Goal: Manage account settings

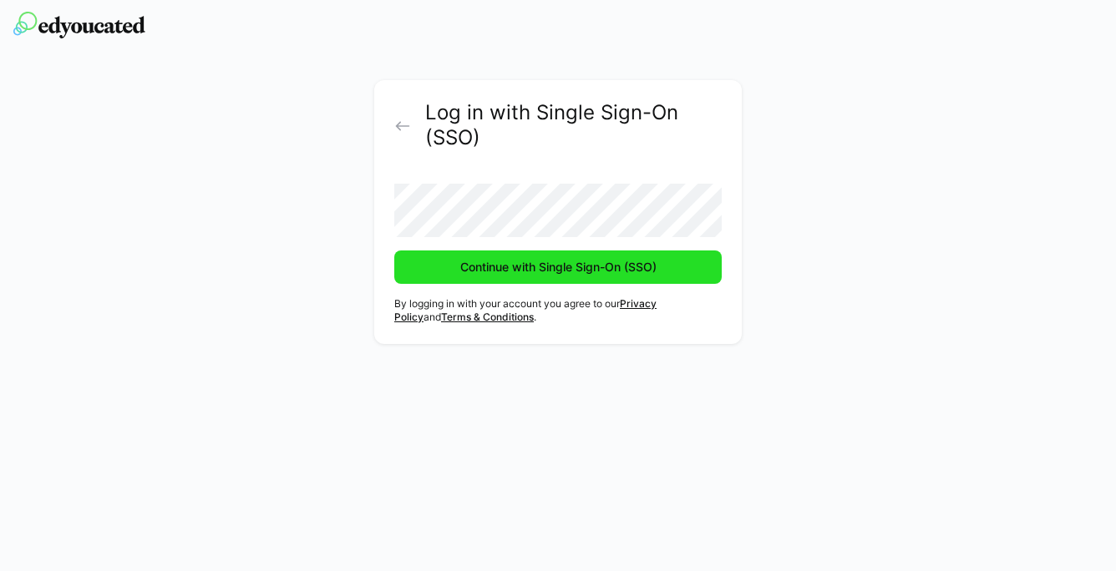
click at [531, 271] on span "Continue with Single Sign-On (SSO)" at bounding box center [558, 267] width 201 height 17
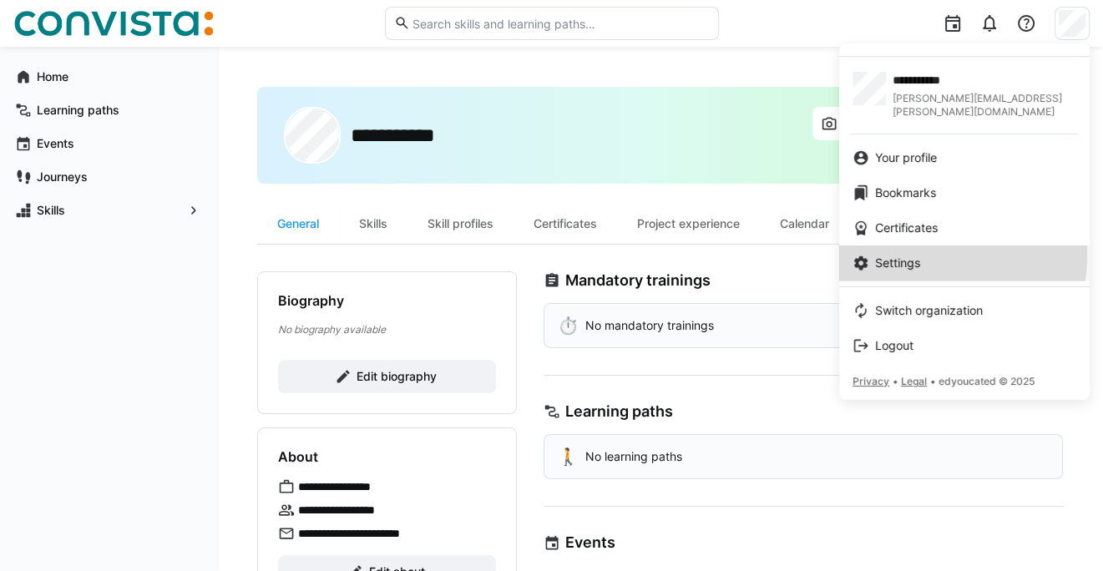
click at [909, 255] on span "Settings" at bounding box center [897, 263] width 45 height 17
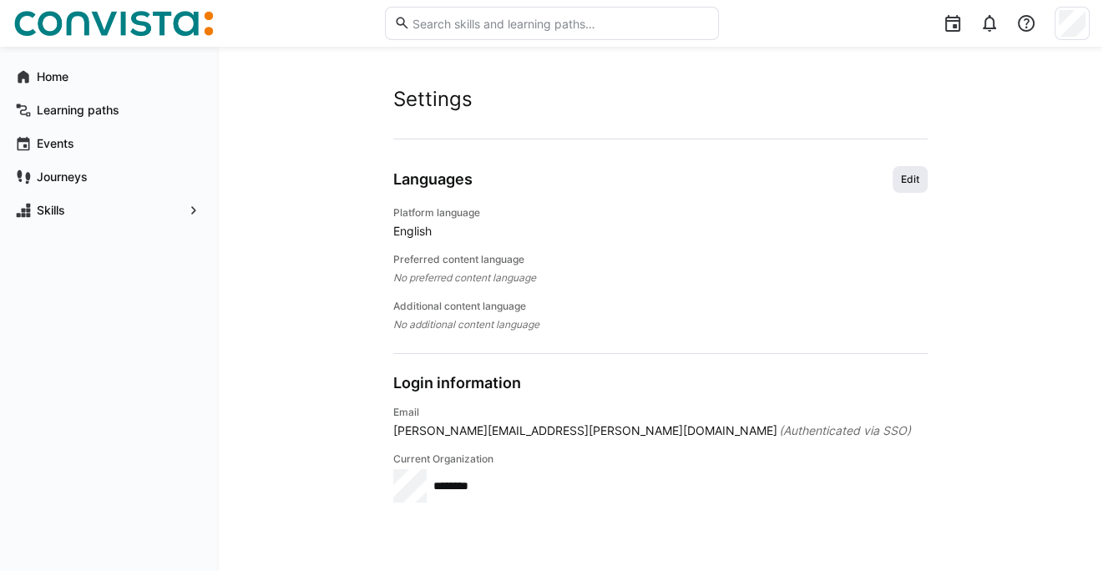
click at [905, 184] on span "Edit" at bounding box center [911, 179] width 22 height 13
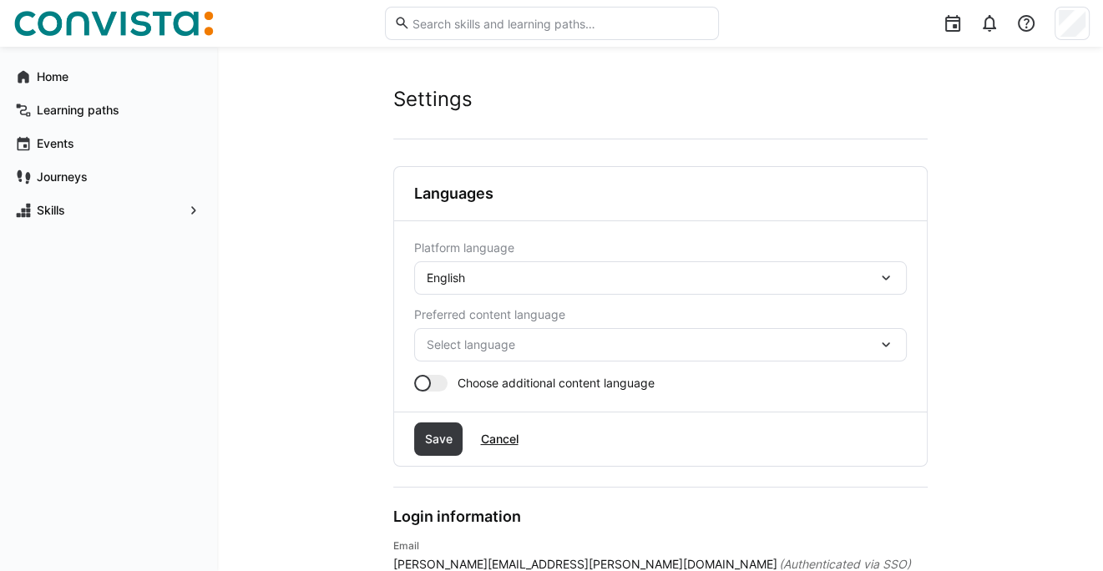
click at [524, 284] on div "English" at bounding box center [652, 278] width 451 height 15
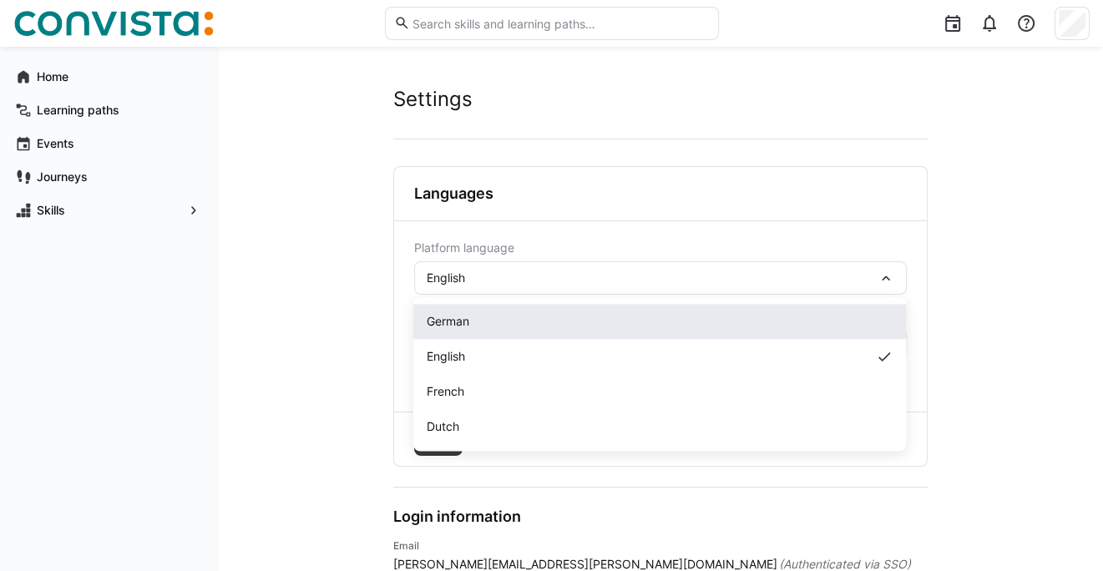
click at [469, 327] on span "German" at bounding box center [448, 321] width 43 height 17
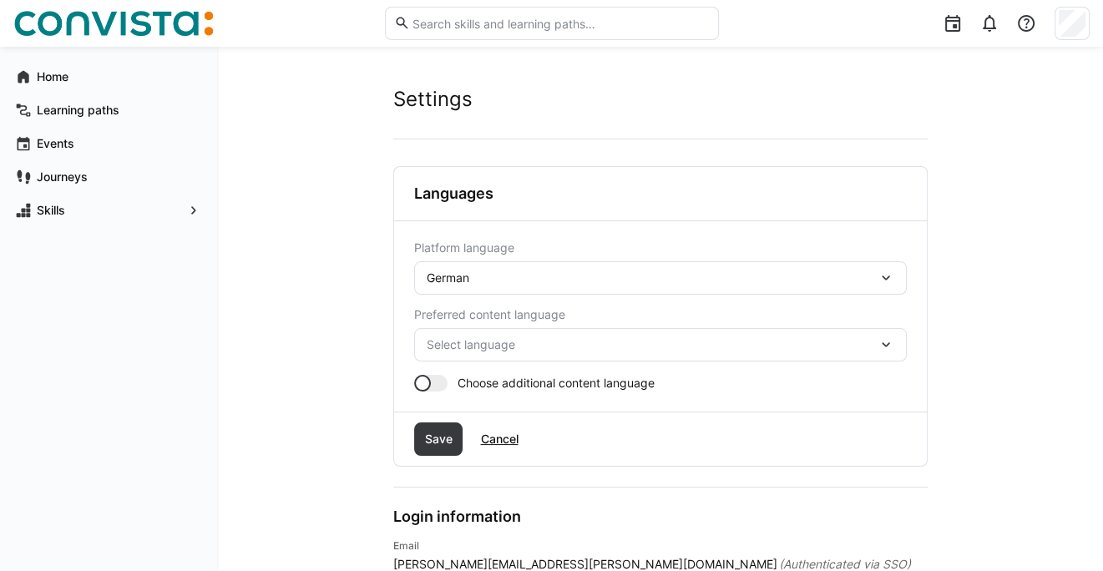
click at [479, 342] on span "Select language" at bounding box center [652, 345] width 451 height 17
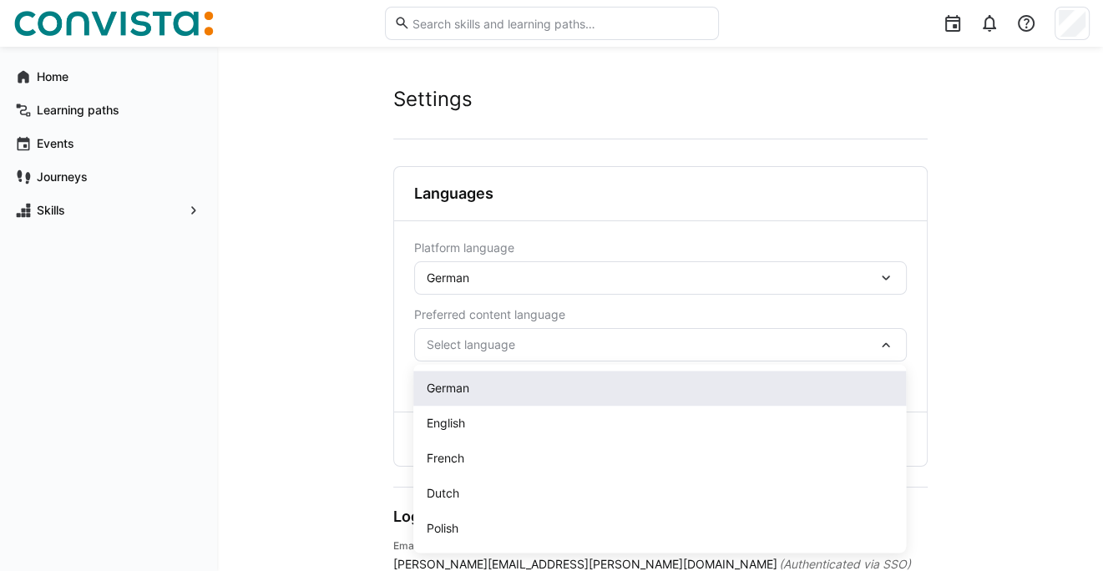
click at [464, 392] on span "German" at bounding box center [448, 388] width 43 height 17
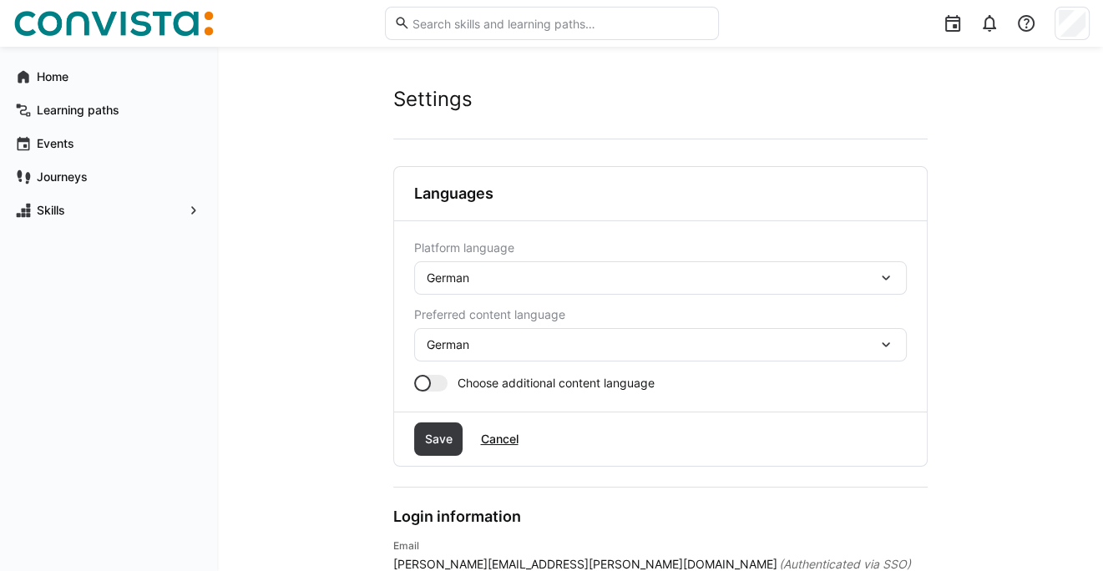
click at [423, 381] on div at bounding box center [422, 383] width 17 height 17
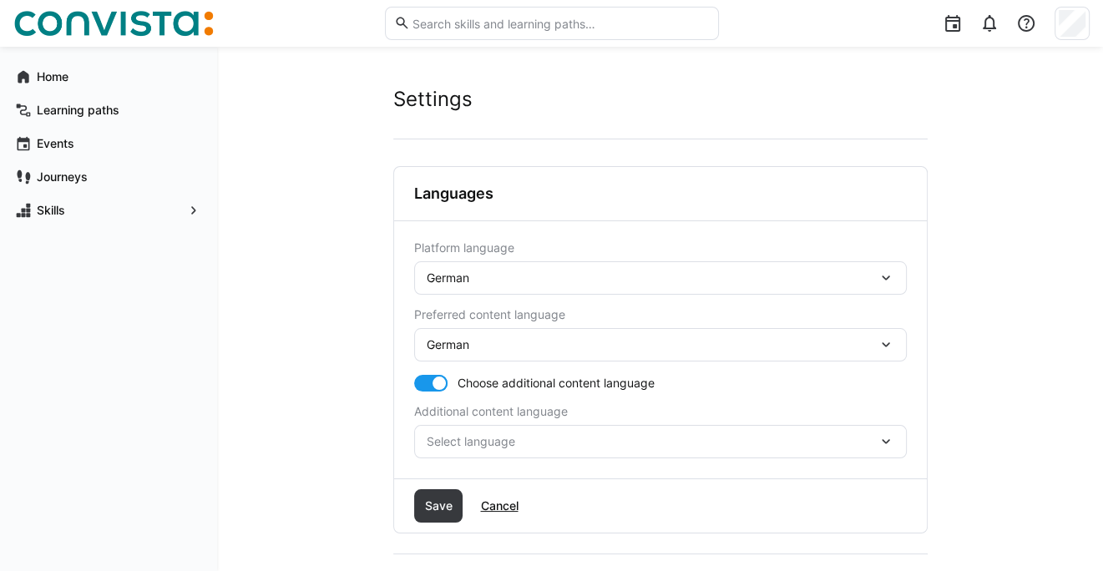
click at [462, 434] on span "Select language" at bounding box center [652, 442] width 451 height 17
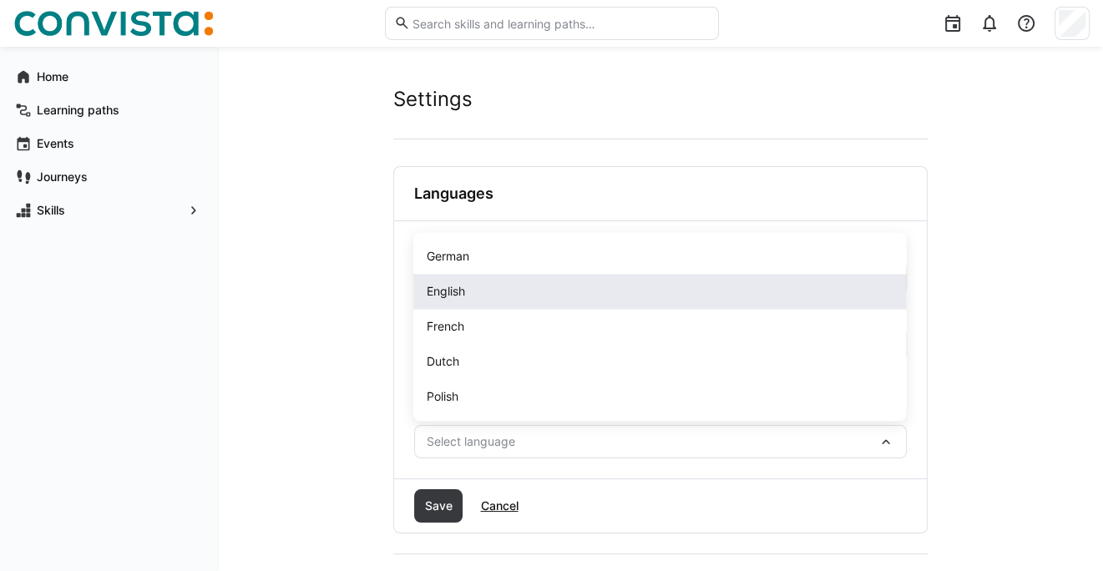
click at [448, 299] on span "English" at bounding box center [446, 291] width 38 height 17
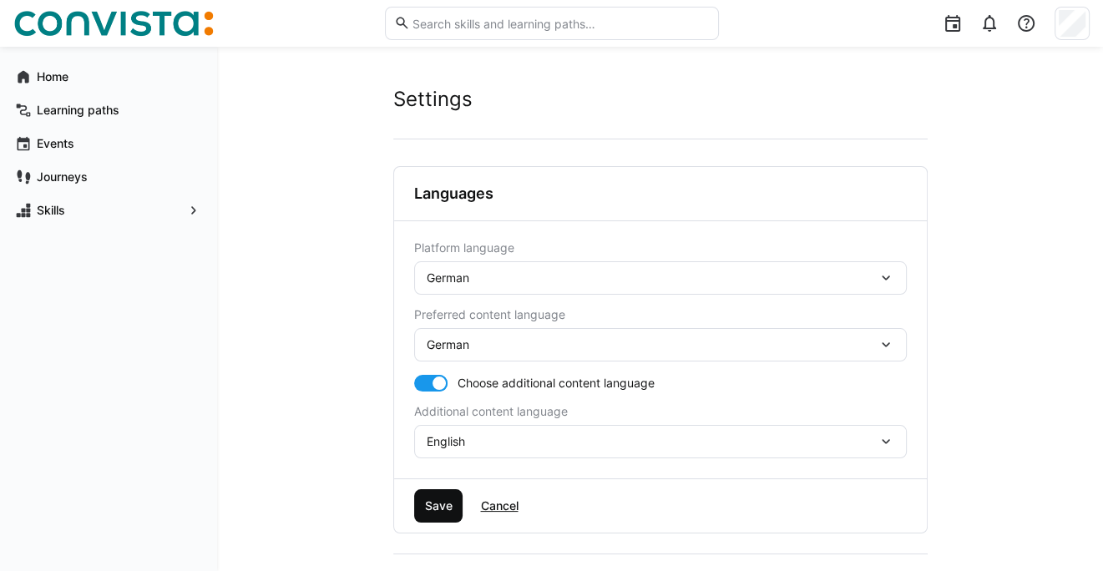
click at [446, 500] on span "Save" at bounding box center [438, 506] width 33 height 17
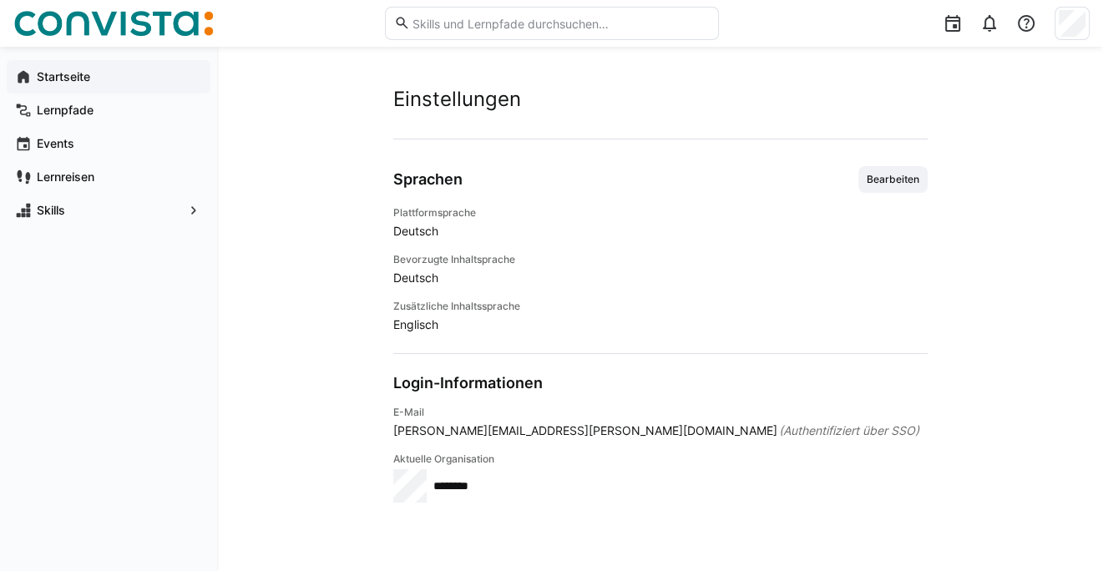
click at [70, 65] on div "Startseite" at bounding box center [109, 76] width 204 height 33
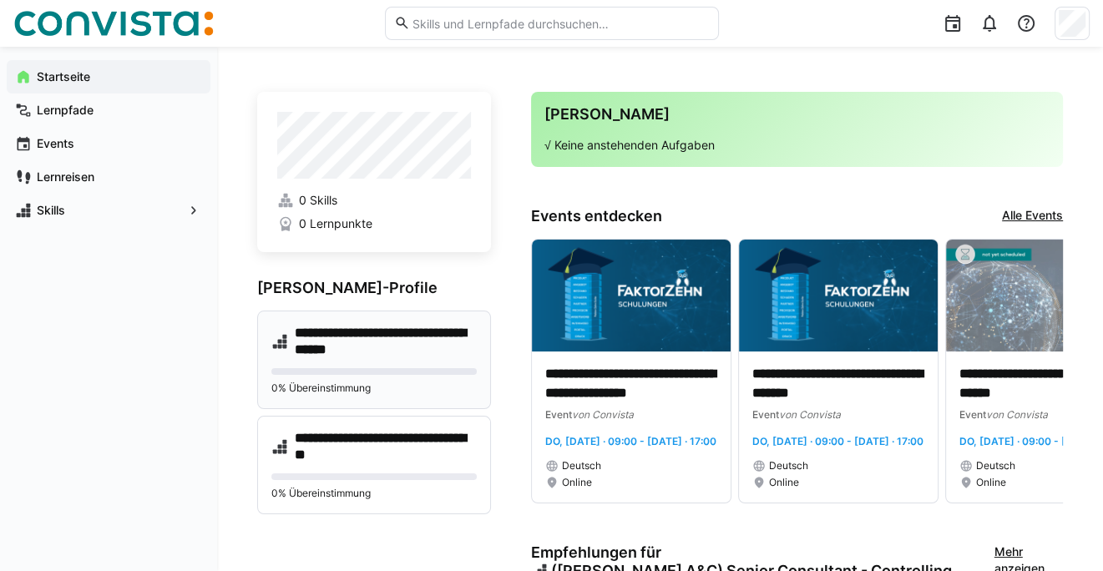
click at [411, 331] on h4 "**********" at bounding box center [386, 341] width 182 height 33
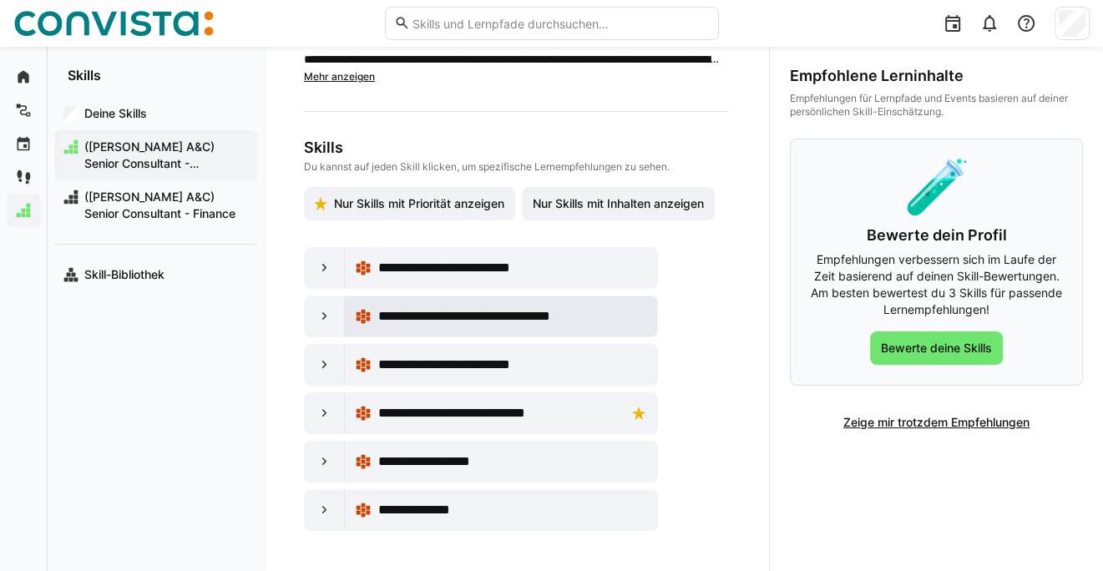
scroll to position [195, 0]
click at [324, 416] on eds-icon at bounding box center [325, 413] width 17 height 17
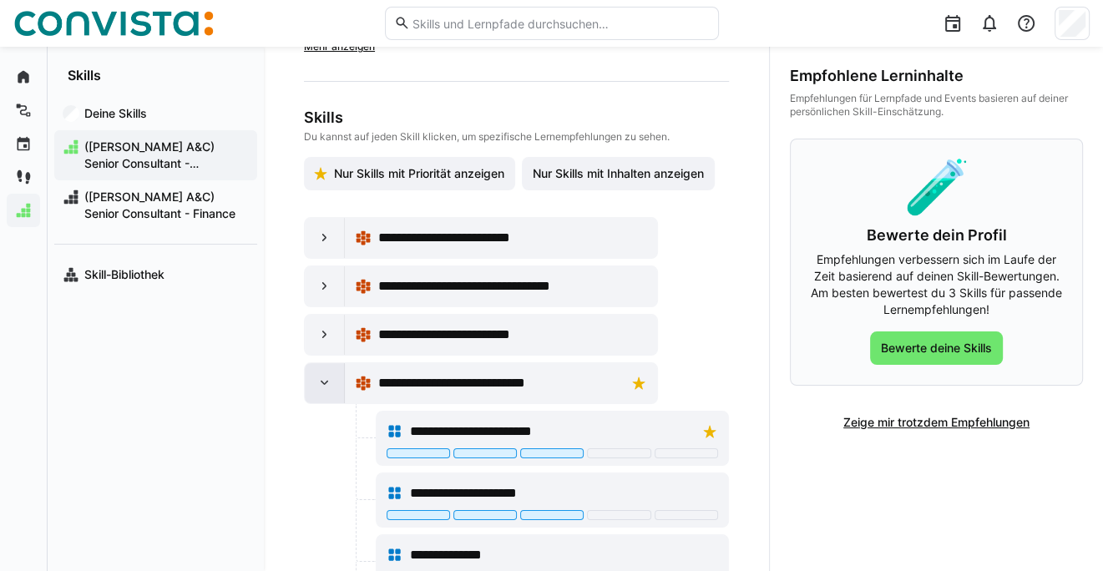
scroll to position [441, 0]
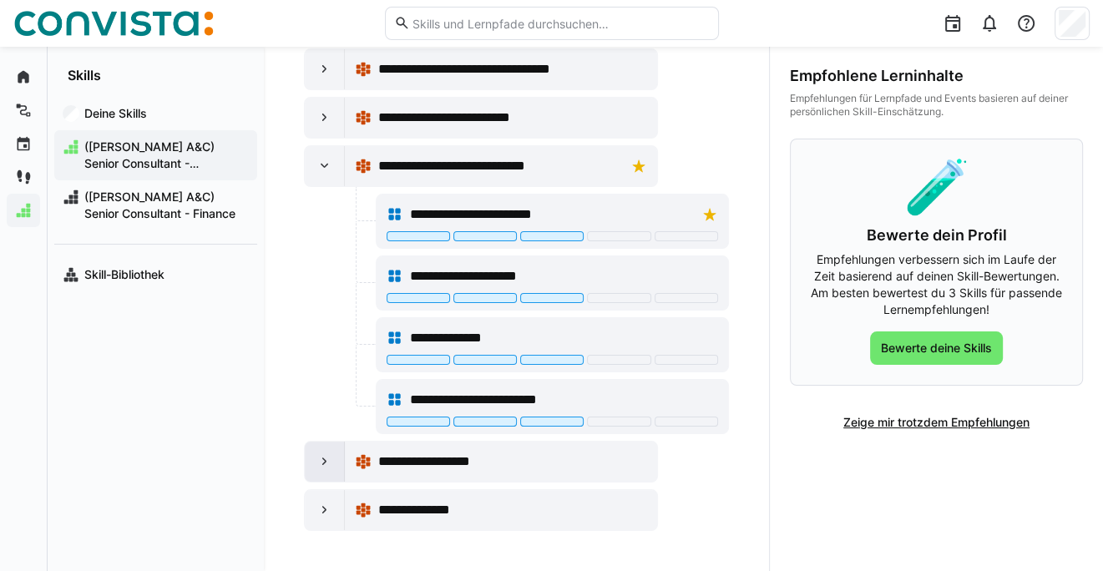
click at [323, 464] on eds-icon at bounding box center [325, 462] width 17 height 17
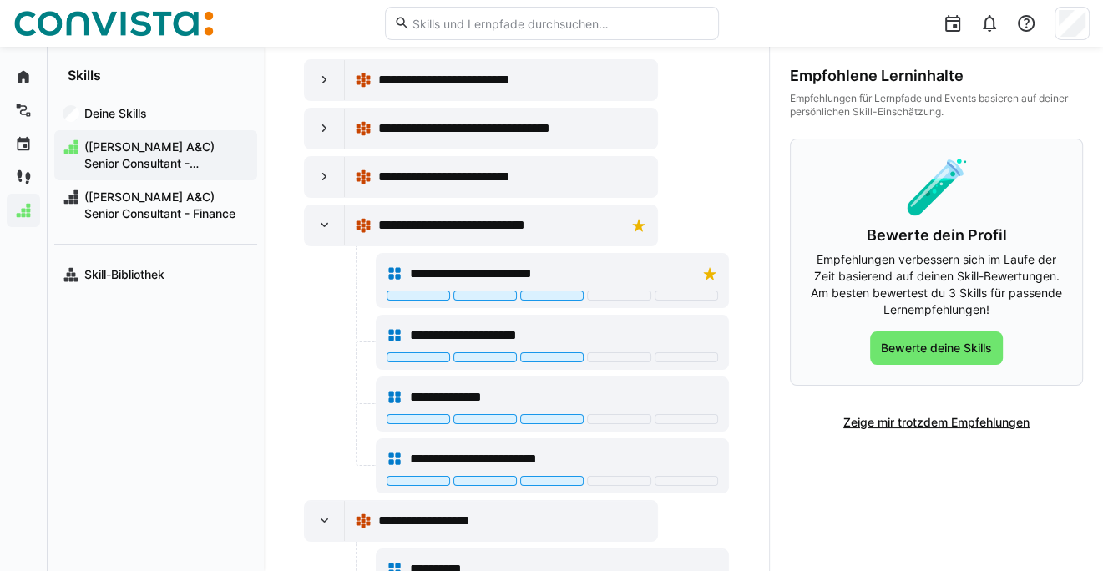
scroll to position [0, 0]
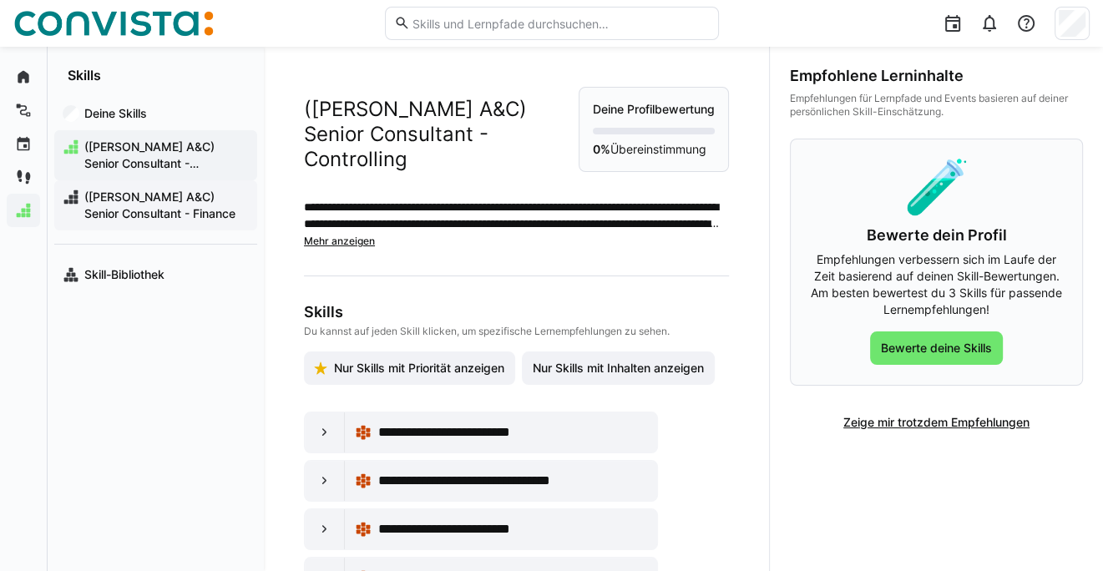
click at [106, 193] on span "([PERSON_NAME] A&C) Senior Consultant - Finance" at bounding box center [165, 205] width 167 height 33
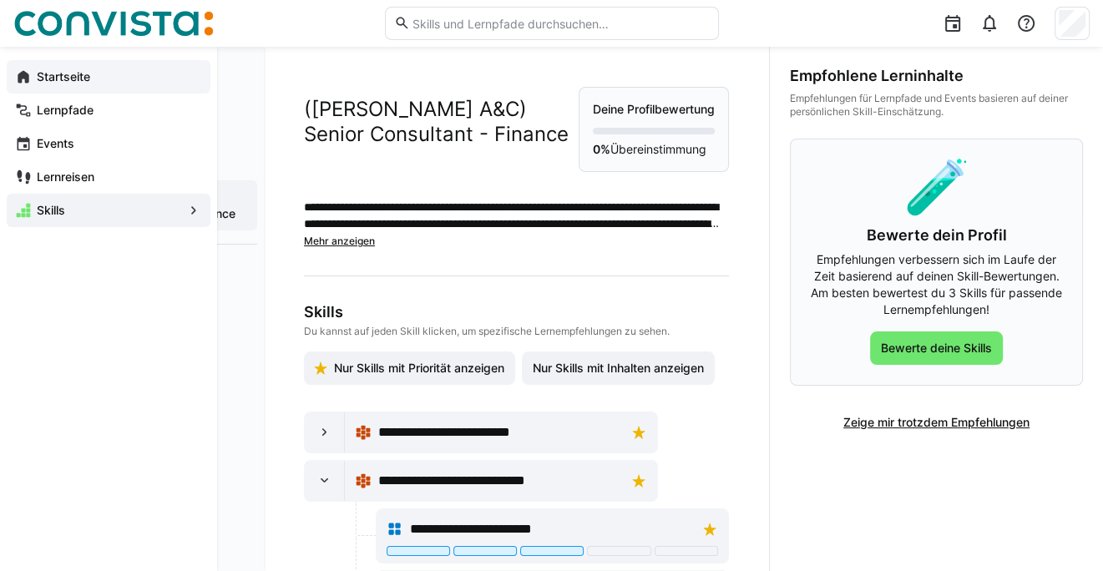
click at [21, 75] on eds-icon at bounding box center [23, 76] width 17 height 17
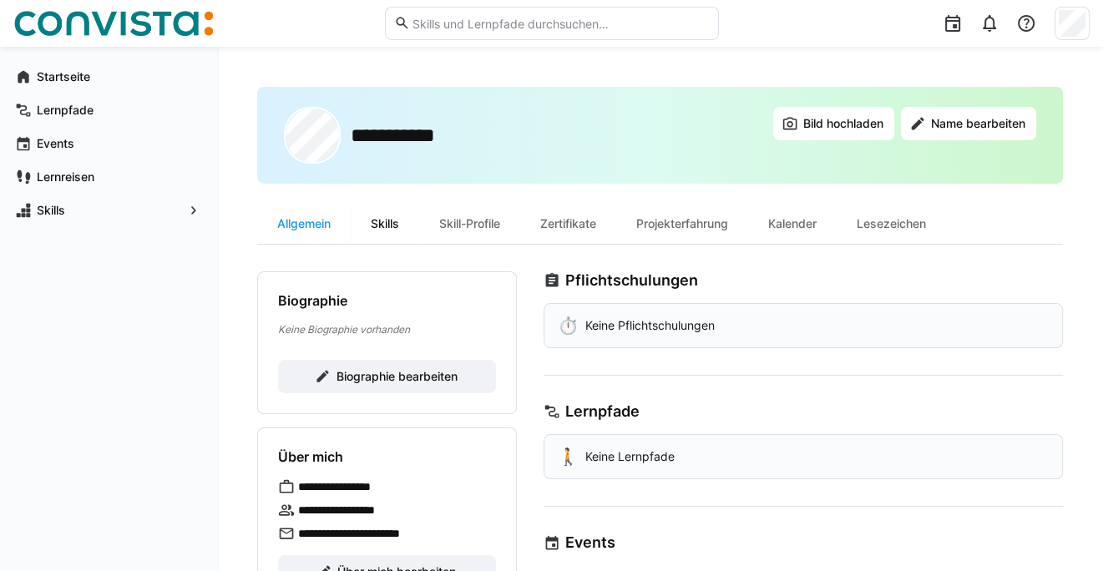
click at [393, 221] on div "Skills" at bounding box center [385, 224] width 68 height 40
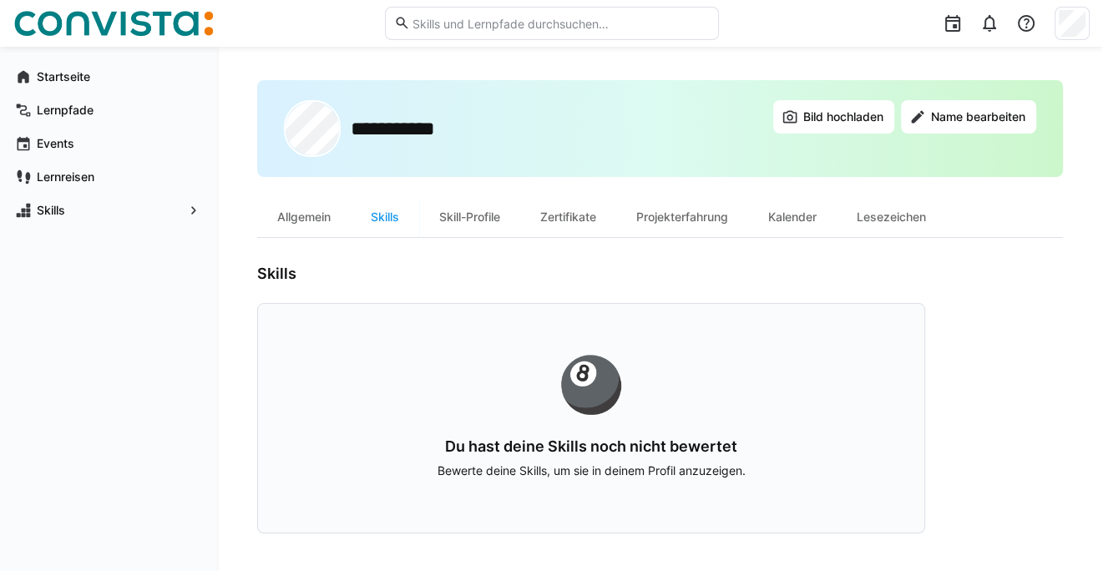
scroll to position [8, 0]
click at [474, 216] on div "Skill-Profile" at bounding box center [469, 216] width 101 height 40
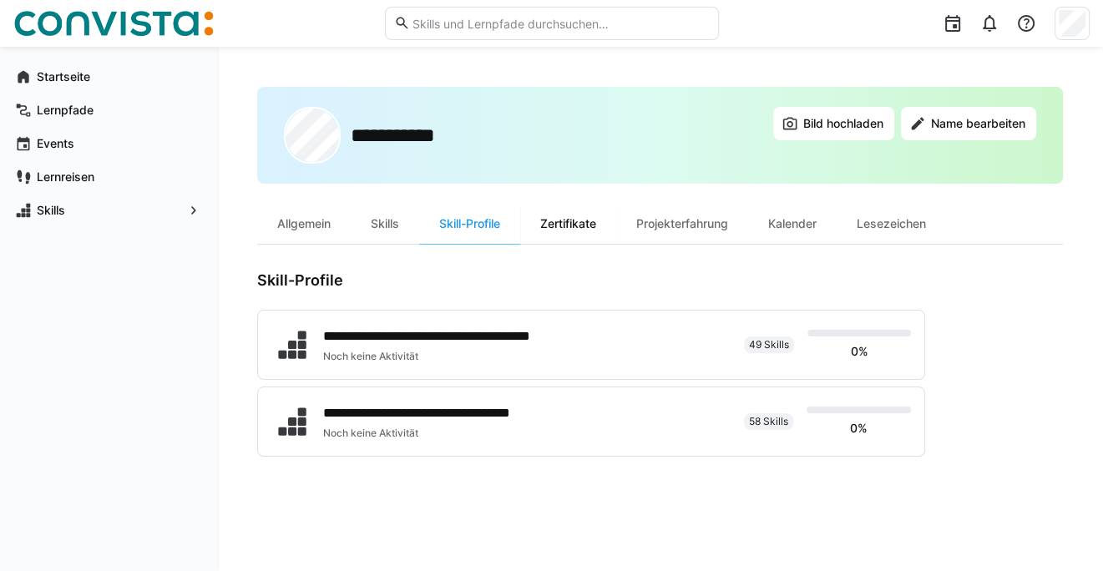
click at [554, 225] on div "Zertifikate" at bounding box center [568, 224] width 96 height 40
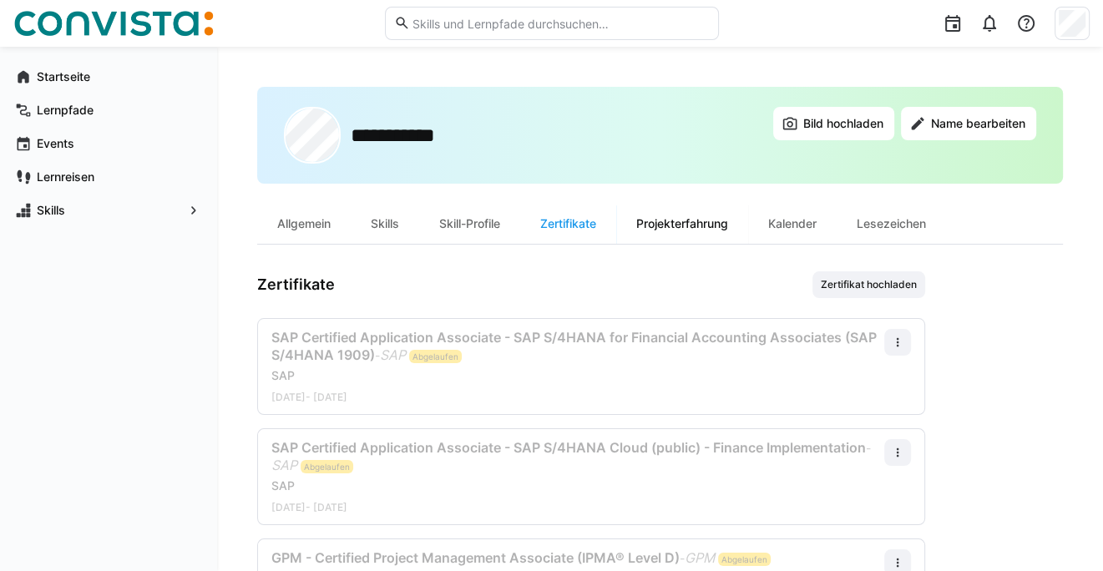
click at [688, 218] on div "Projekterfahrung" at bounding box center [682, 224] width 132 height 40
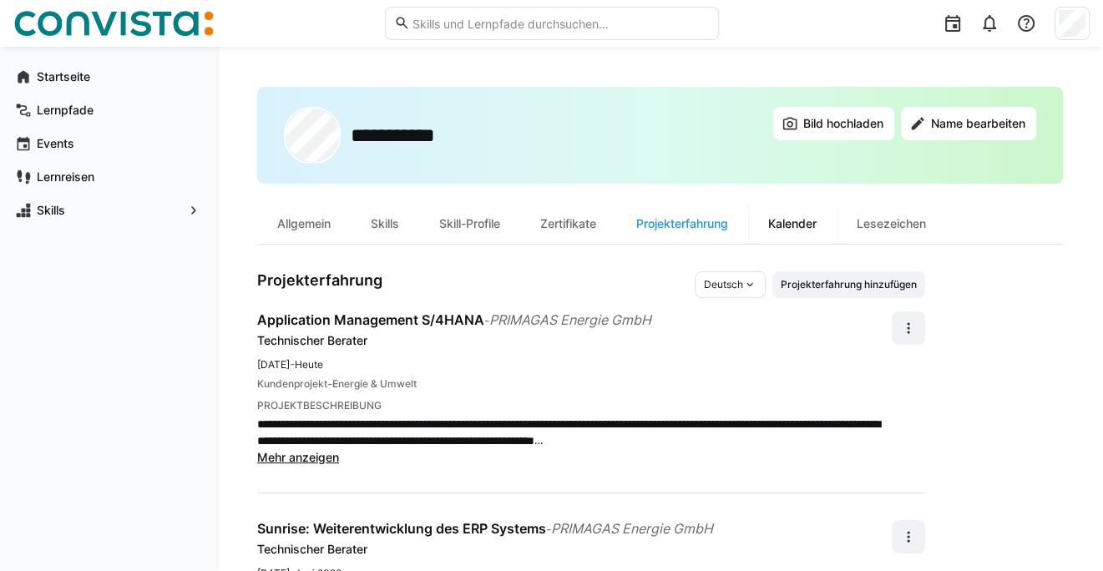
click at [803, 228] on div "Kalender" at bounding box center [792, 224] width 89 height 40
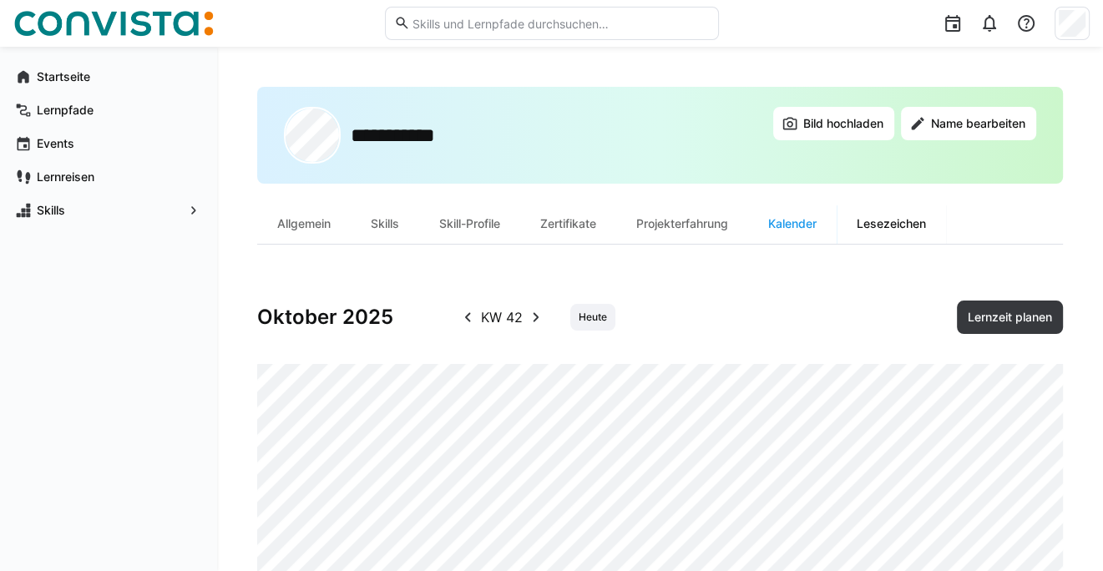
click at [912, 227] on div "Lesezeichen" at bounding box center [891, 224] width 109 height 40
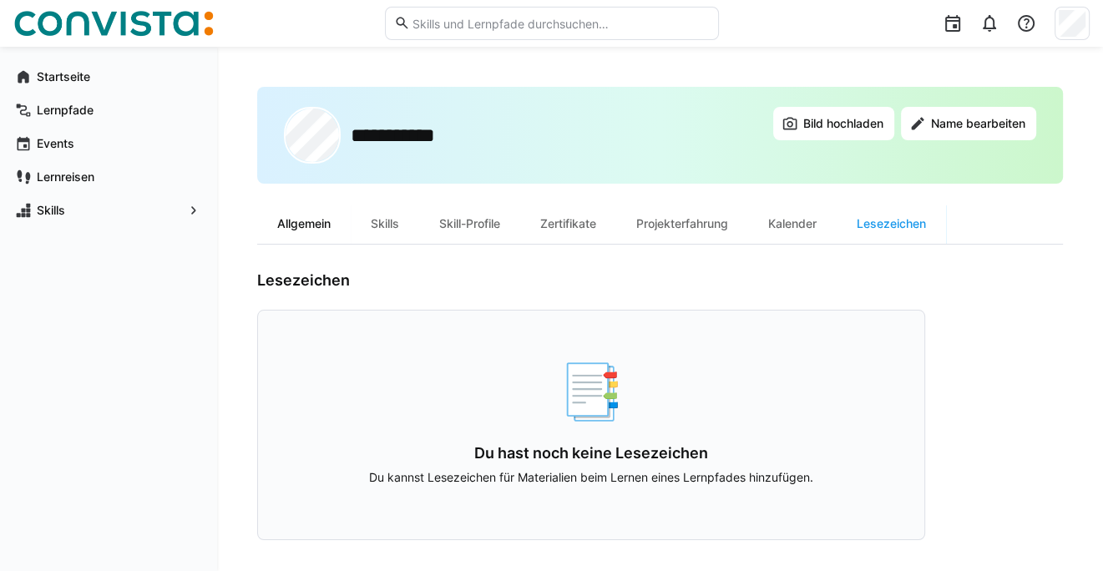
click at [313, 224] on div "Allgemein" at bounding box center [304, 224] width 94 height 40
